Goal: Task Accomplishment & Management: Manage account settings

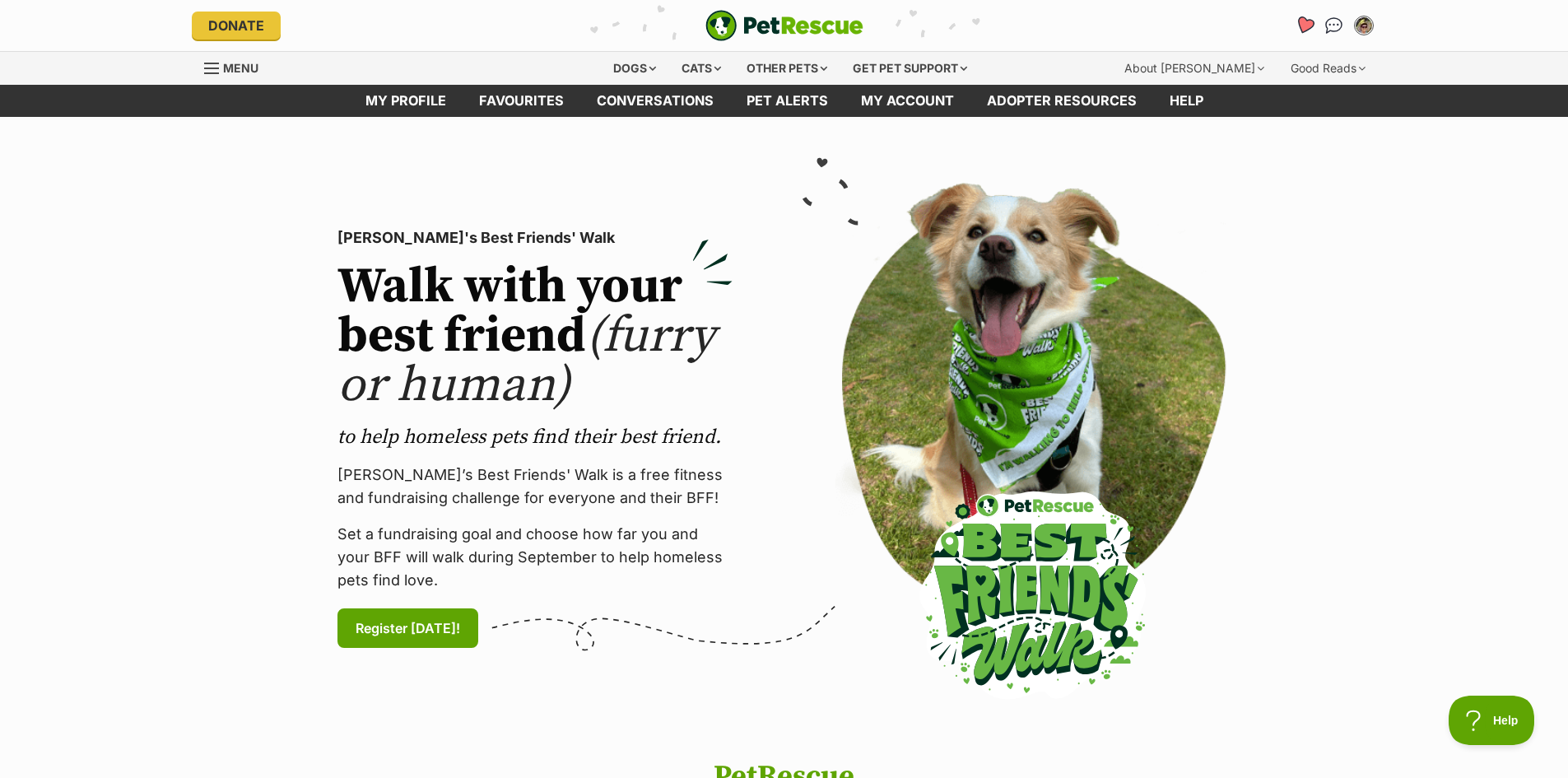
click at [1304, 15] on icon "Favourites" at bounding box center [1304, 25] width 23 height 22
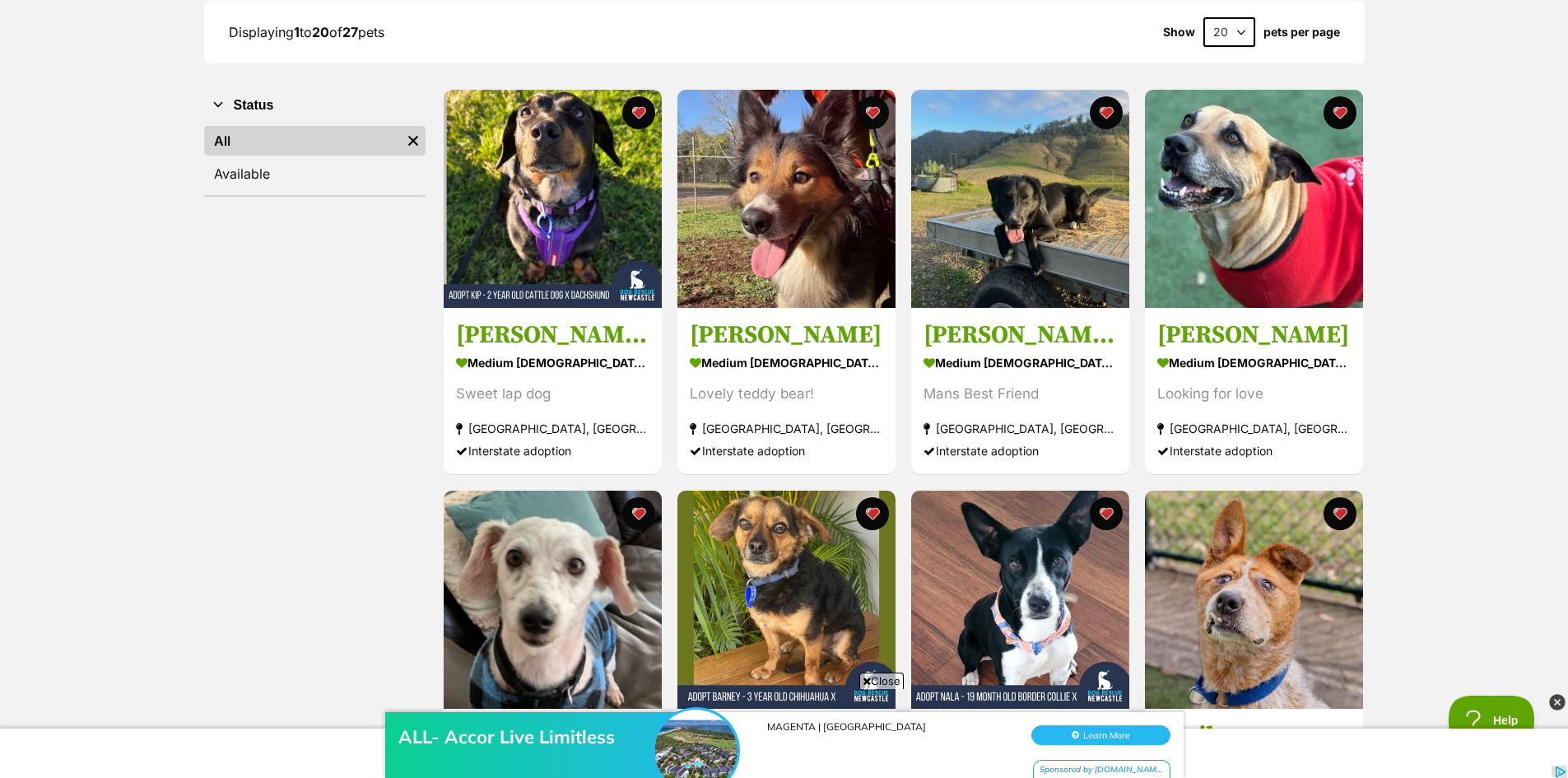
click at [1241, 34] on select "20 40 60" at bounding box center [1229, 32] width 52 height 30
select select "60"
click at [1203, 17] on select "20 40 60" at bounding box center [1229, 32] width 52 height 30
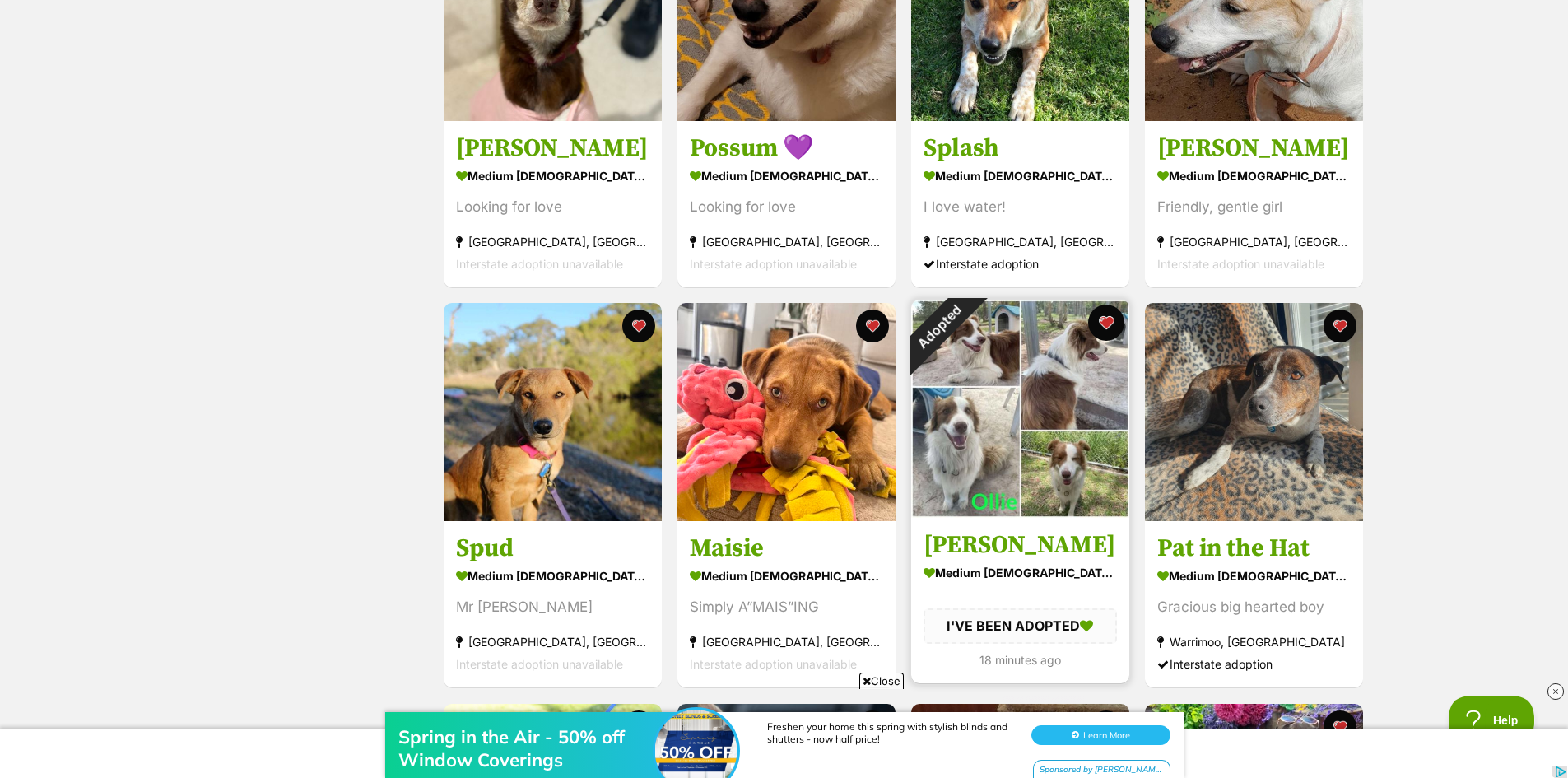
click at [1105, 319] on button "favourite" at bounding box center [1106, 323] width 36 height 36
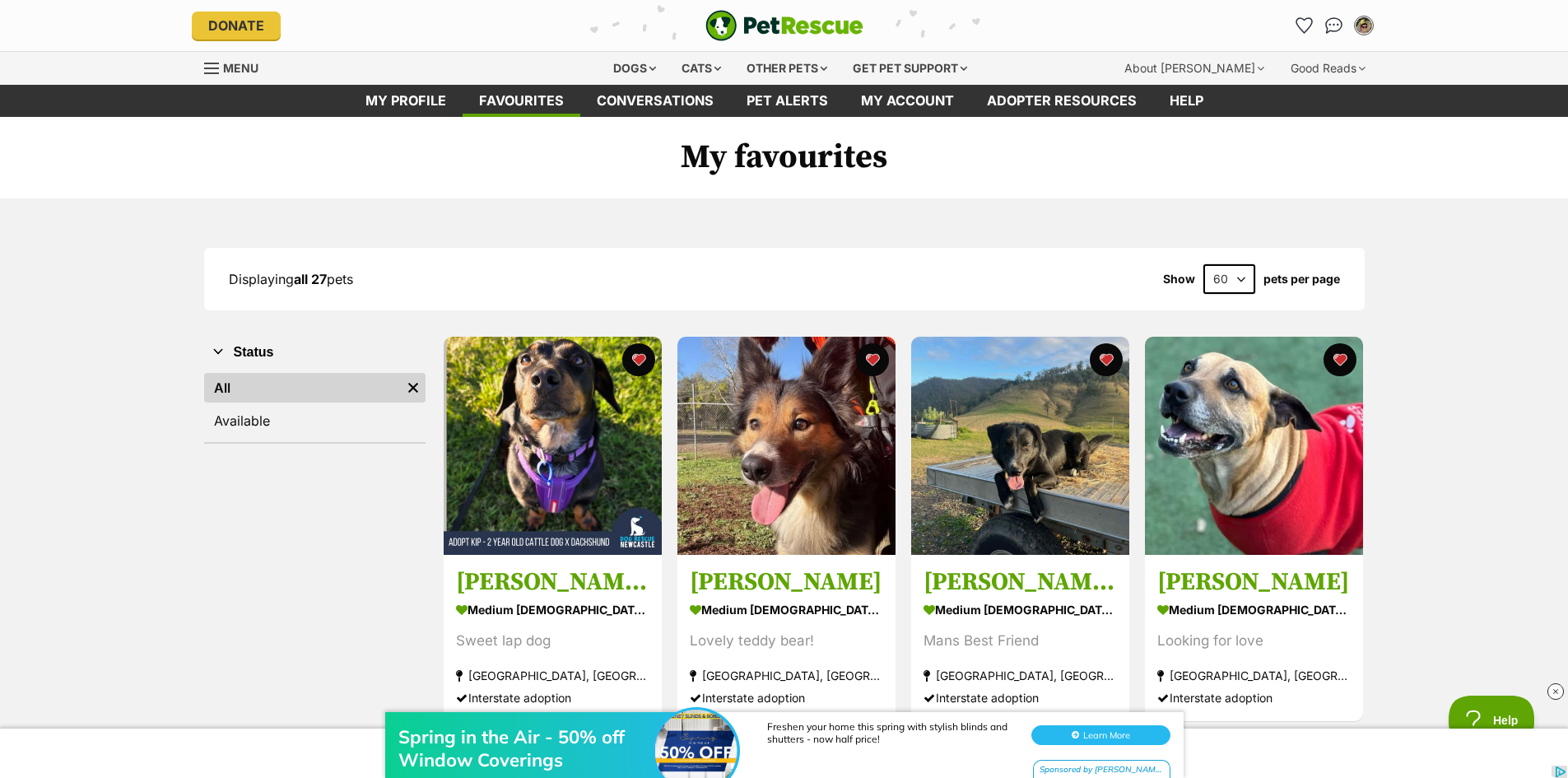
click at [1247, 271] on select "20 40 60" at bounding box center [1229, 278] width 52 height 30
select select "20"
click at [1203, 264] on select "20 40 60" at bounding box center [1229, 278] width 52 height 30
